Goal: Transaction & Acquisition: Book appointment/travel/reservation

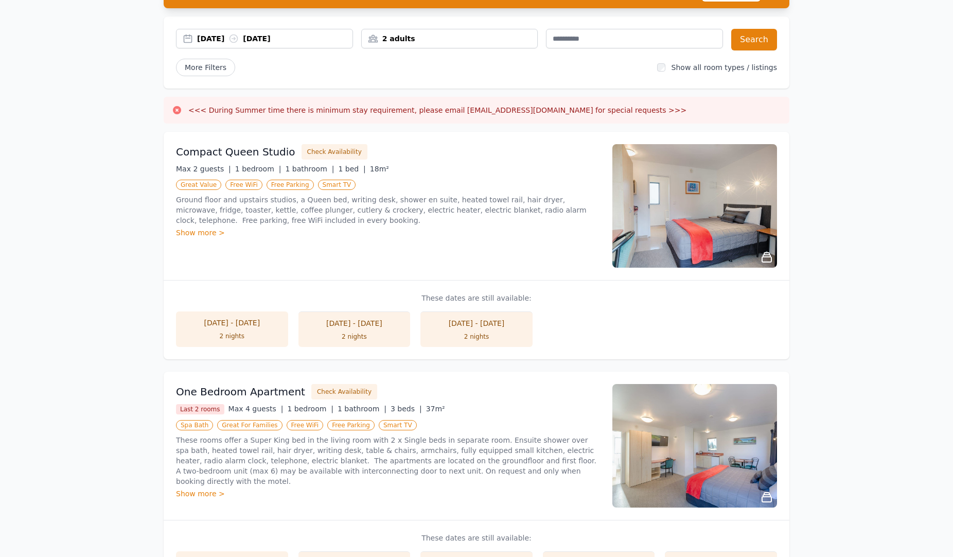
scroll to position [51, 0]
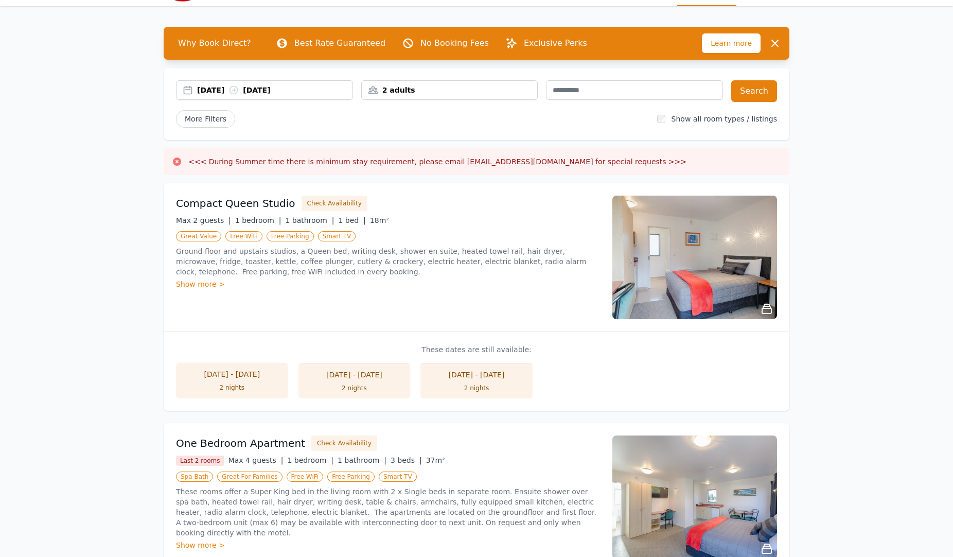
click at [227, 380] on li "[DATE] - [DATE] 2 nights" at bounding box center [232, 380] width 112 height 35
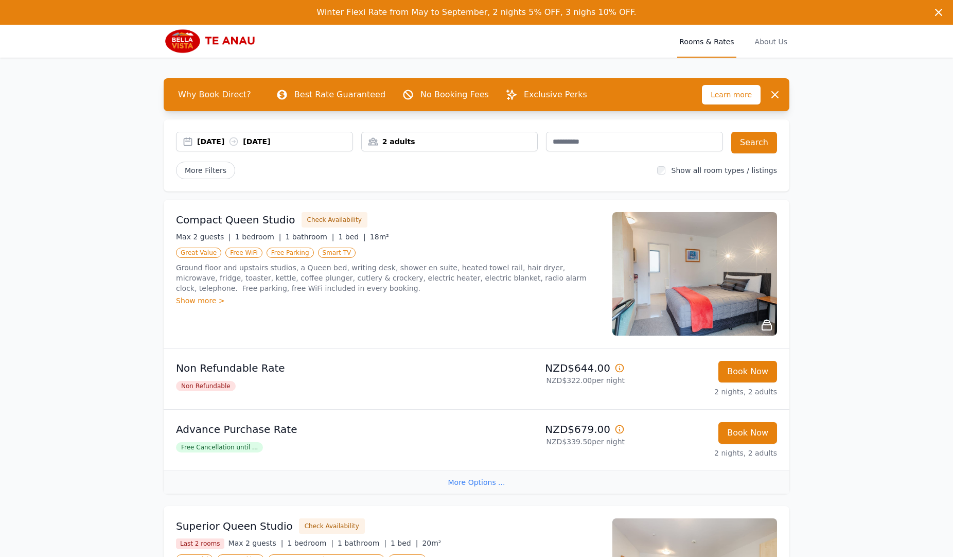
click at [619, 368] on icon at bounding box center [620, 368] width 8 height 8
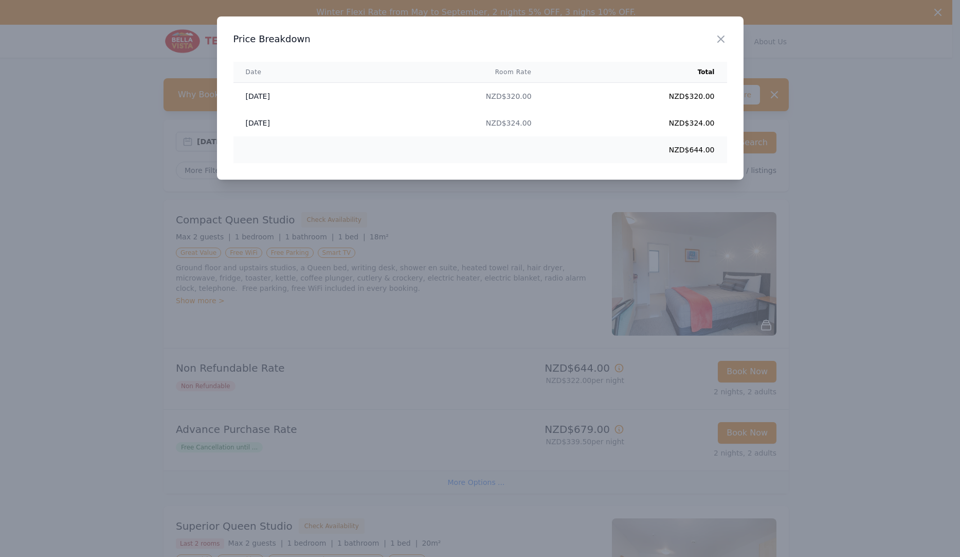
click at [483, 386] on div at bounding box center [480, 278] width 960 height 557
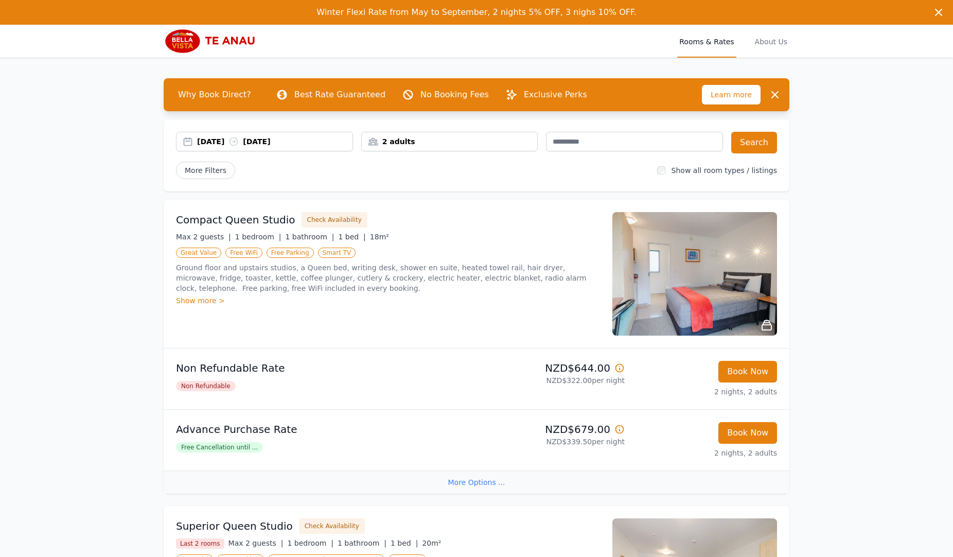
click at [680, 294] on img at bounding box center [694, 273] width 165 height 123
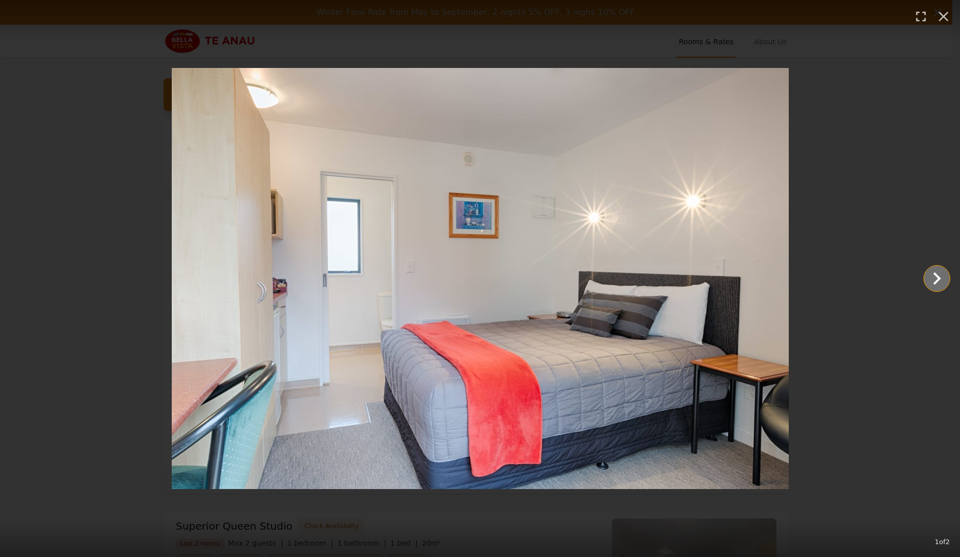
click at [935, 277] on icon "Show slide 2 of 2" at bounding box center [937, 278] width 25 height 25
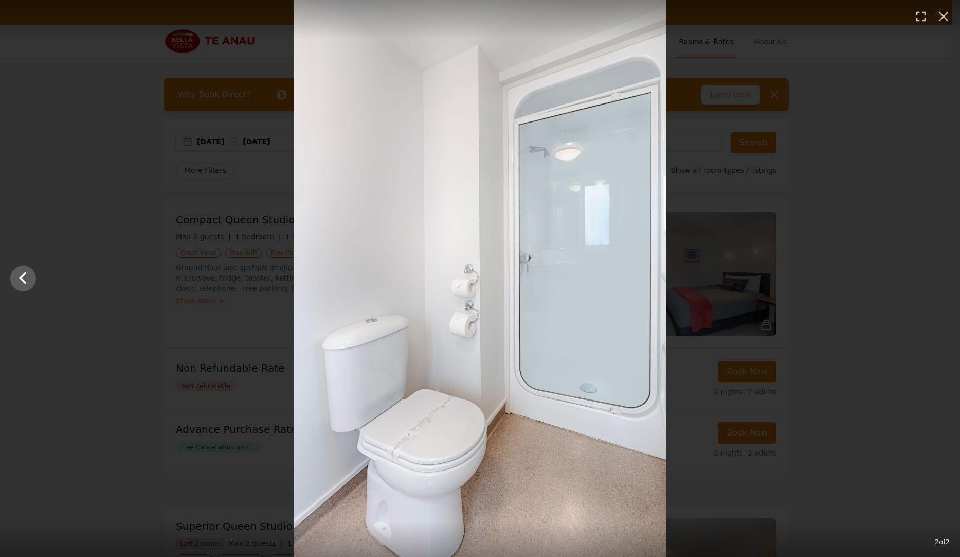
click at [935, 277] on div at bounding box center [480, 278] width 960 height 557
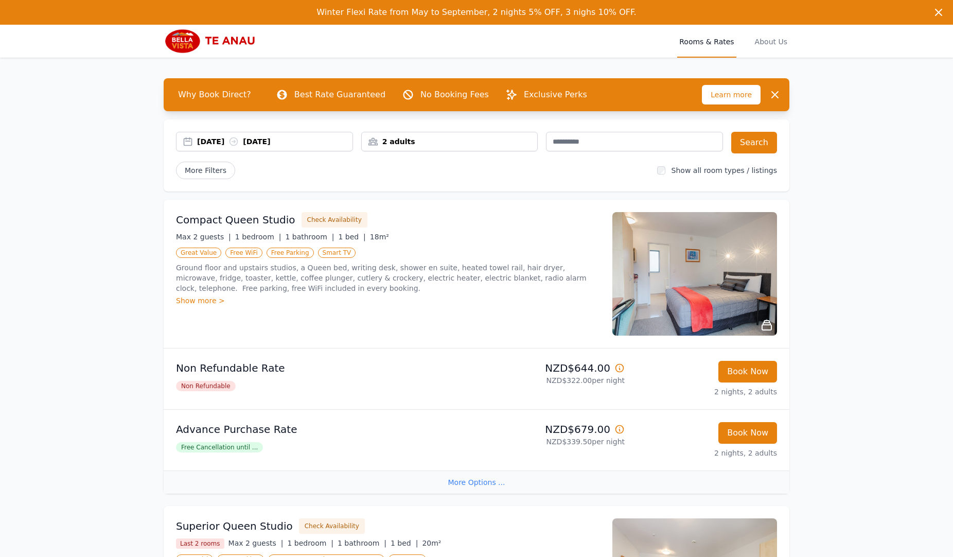
scroll to position [51, 0]
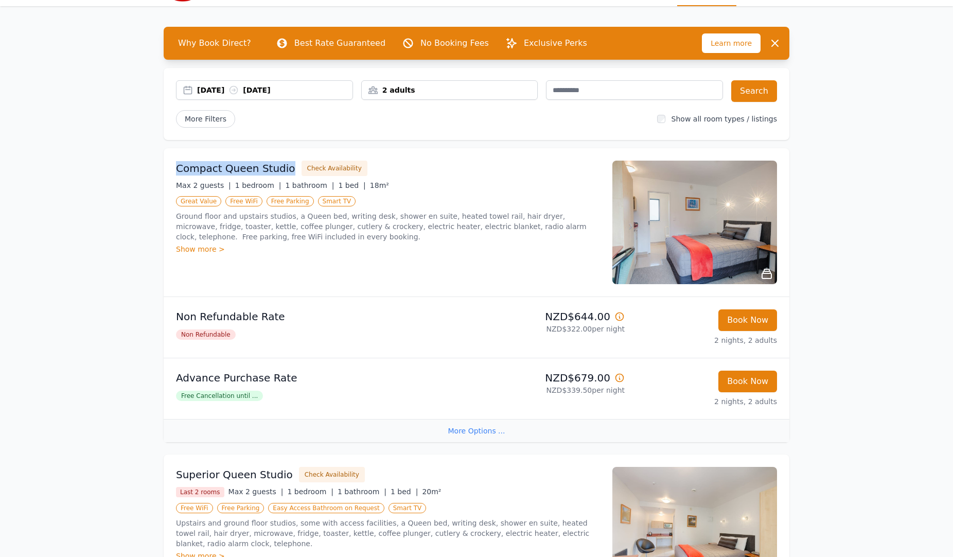
drag, startPoint x: 177, startPoint y: 169, endPoint x: 281, endPoint y: 171, distance: 104.5
click at [281, 171] on h3 "Compact Queen Studio" at bounding box center [235, 168] width 119 height 14
drag, startPoint x: 281, startPoint y: 171, endPoint x: 273, endPoint y: 171, distance: 8.8
copy h3 "Compact Queen Studio"
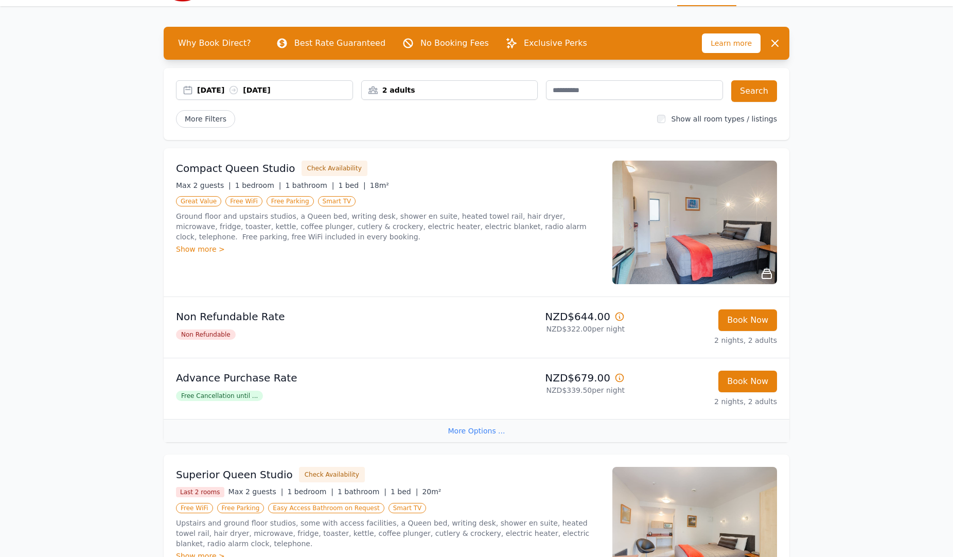
scroll to position [0, 0]
